Goal: Transaction & Acquisition: Purchase product/service

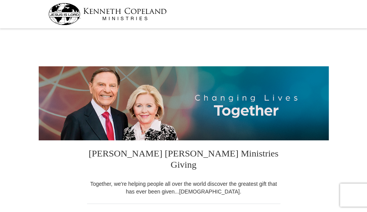
select select "CA"
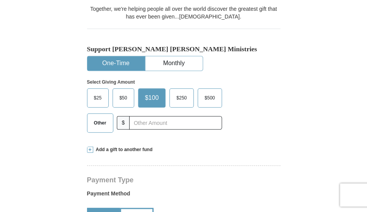
scroll to position [161, 0]
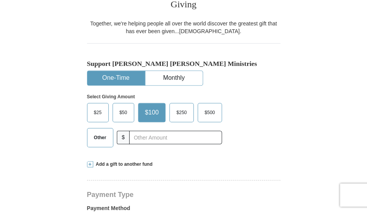
click at [102, 132] on span "Other" at bounding box center [100, 138] width 20 height 12
click at [0, 0] on input "Other" at bounding box center [0, 0] width 0 height 0
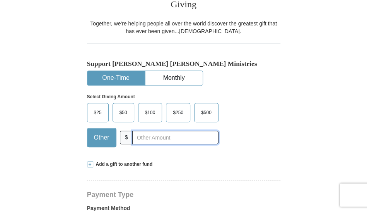
click at [139, 131] on input "text" at bounding box center [175, 138] width 86 height 14
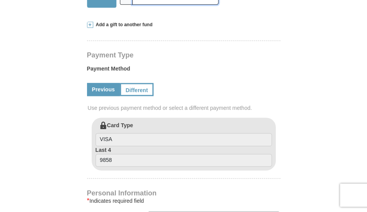
scroll to position [281, 0]
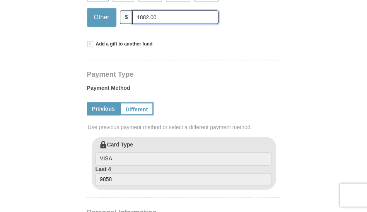
type input "1882.00"
click at [118, 41] on span "Add a gift to another fund" at bounding box center [122, 44] width 59 height 7
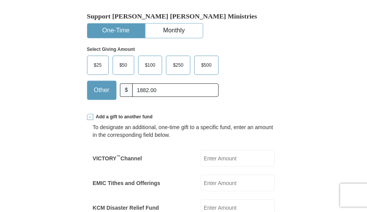
scroll to position [201, 0]
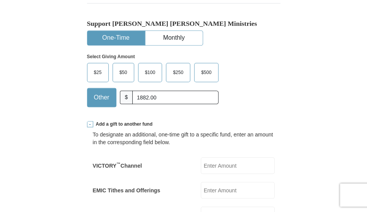
click at [122, 121] on span "Add a gift to another fund" at bounding box center [122, 124] width 59 height 7
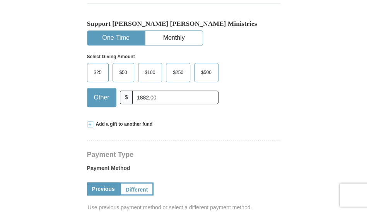
click at [122, 121] on span "Add a gift to another fund" at bounding box center [122, 124] width 59 height 7
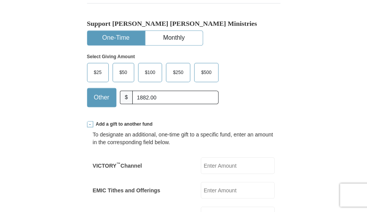
click at [126, 121] on span "Add a gift to another fund" at bounding box center [122, 124] width 59 height 7
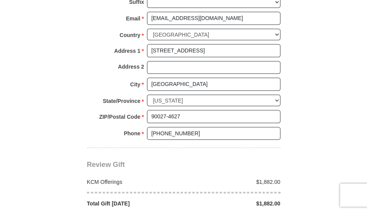
scroll to position [563, 0]
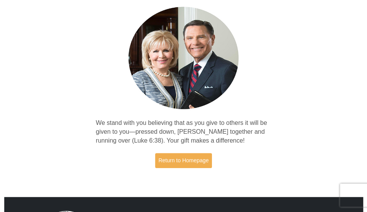
scroll to position [121, 0]
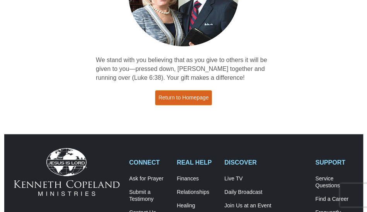
click at [192, 99] on link "Return to Homepage" at bounding box center [183, 97] width 57 height 15
